Goal: Task Accomplishment & Management: Use online tool/utility

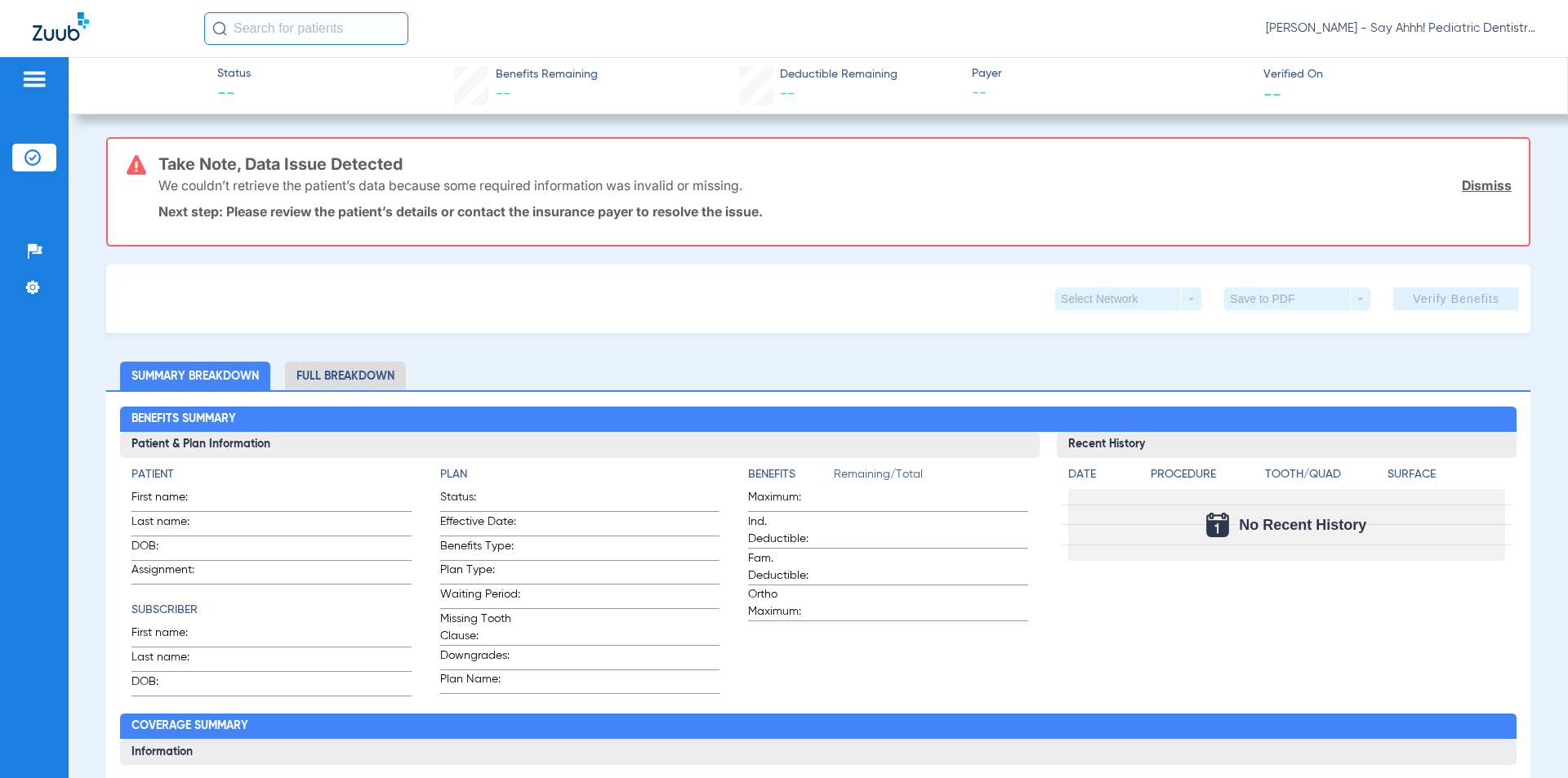
click at [17, 166] on li "Insurance Verification" at bounding box center [35, 157] width 44 height 28
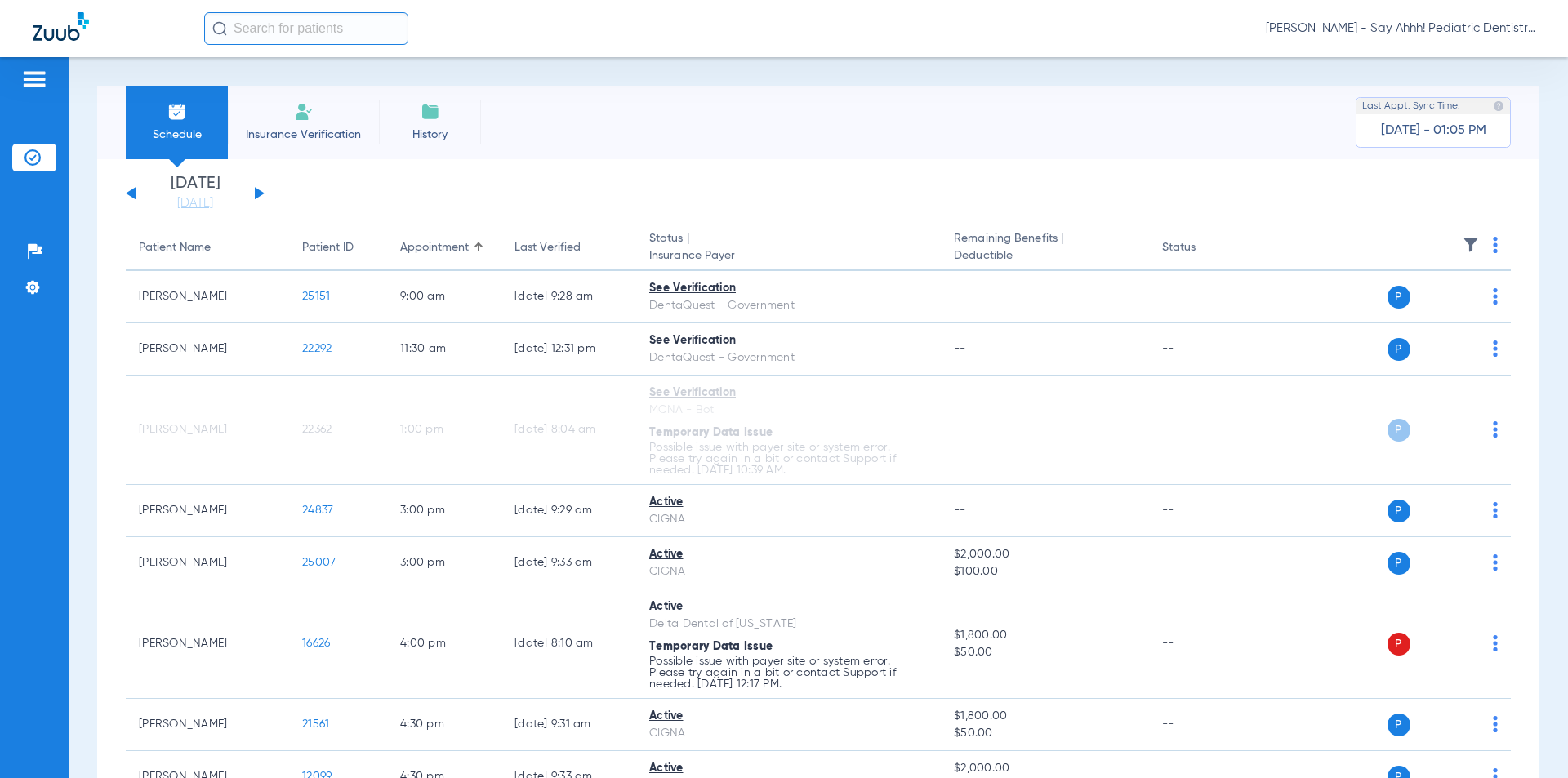
click at [254, 194] on div "[DATE] [DATE] [DATE] [DATE] [DATE] [DATE] [DATE] [DATE] [DATE] [DATE] [DATE] [D…" at bounding box center [195, 193] width 139 height 35
click at [255, 194] on div "[DATE] [DATE] [DATE] [DATE] [DATE] [DATE] [DATE] [DATE] [DATE] [DATE] [DATE] [D…" at bounding box center [195, 193] width 139 height 35
click at [258, 194] on button at bounding box center [260, 193] width 10 height 12
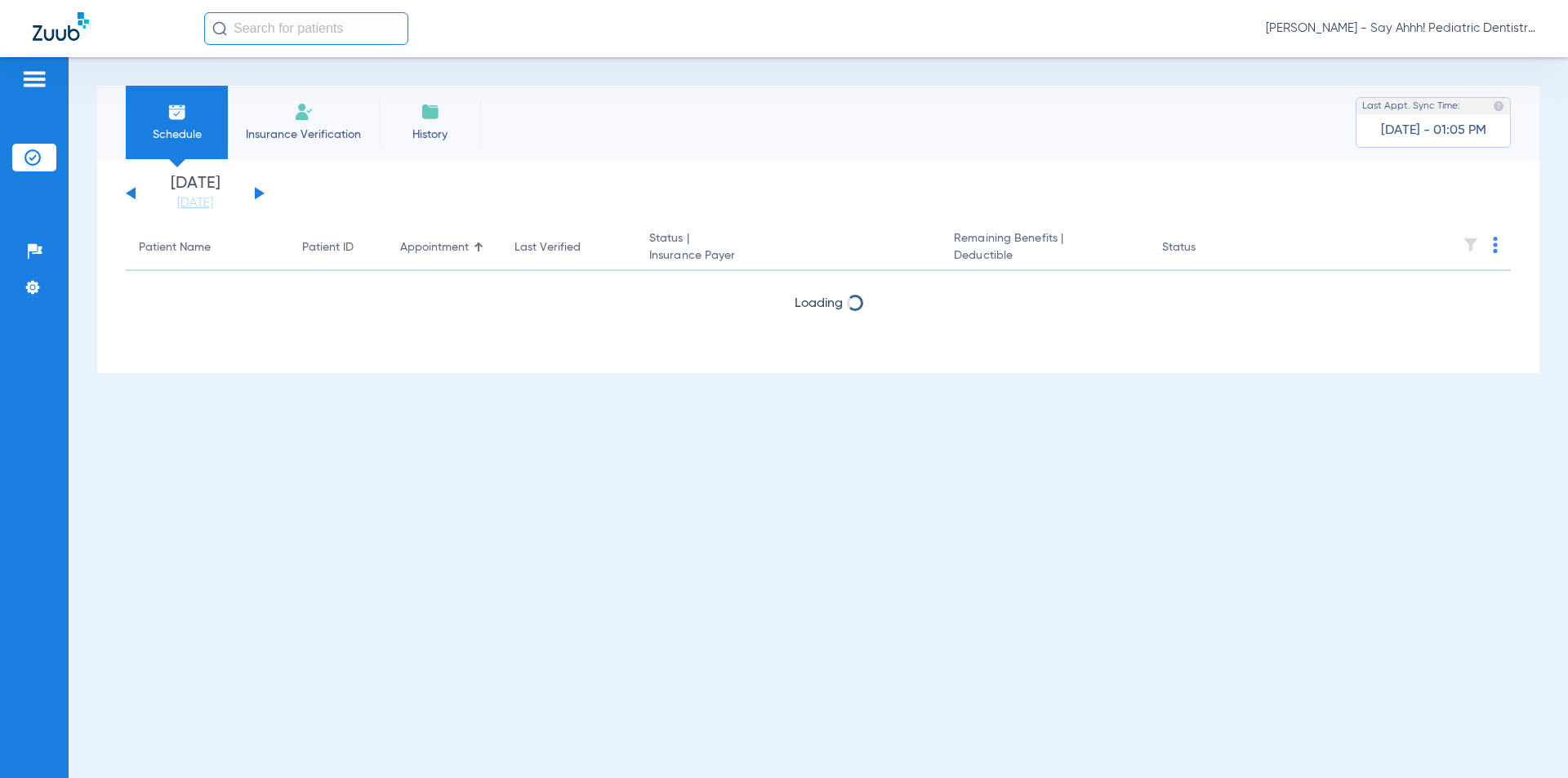
click at [258, 194] on button at bounding box center [260, 193] width 10 height 12
